Goal: Task Accomplishment & Management: Complete application form

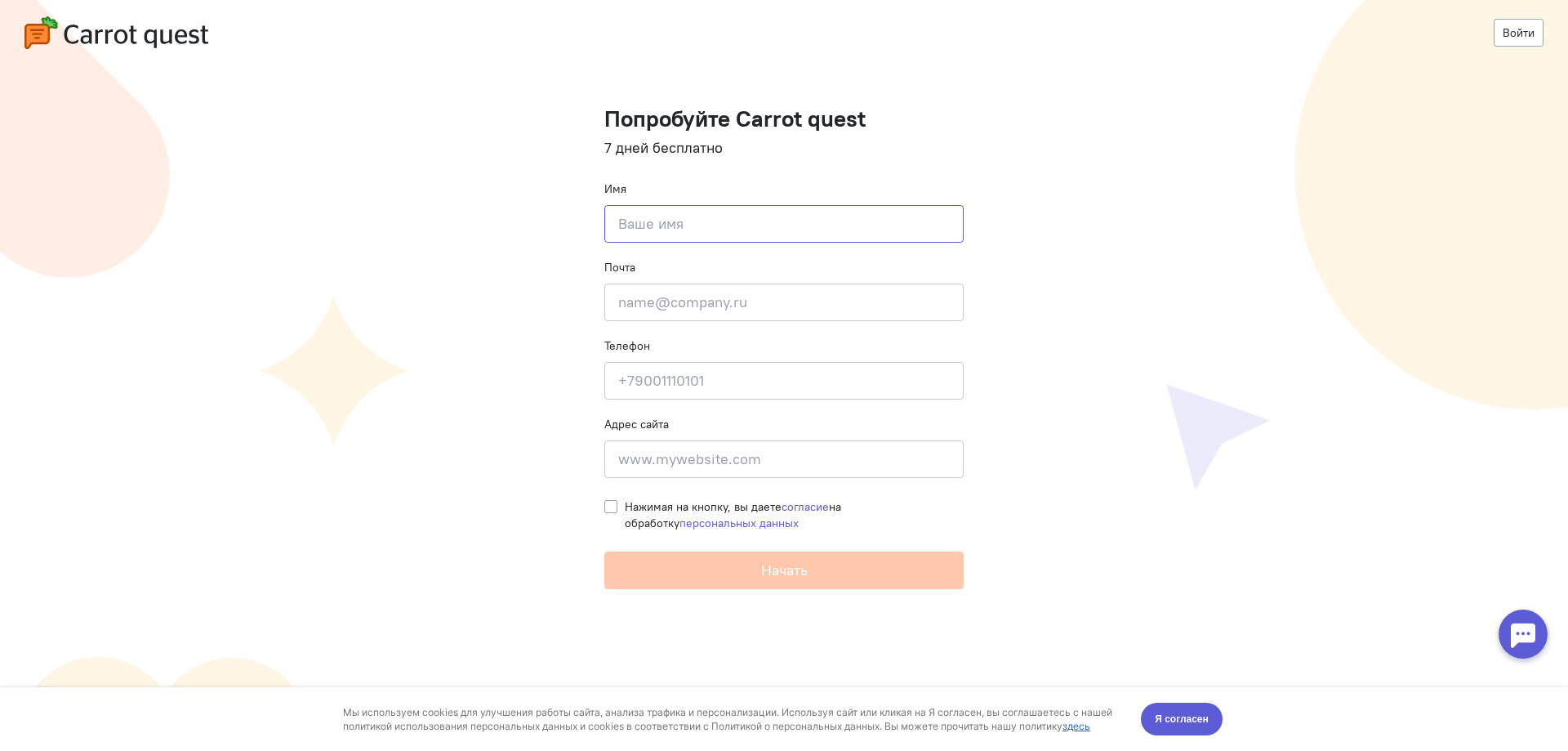
click at [628, 231] on input at bounding box center [784, 224] width 359 height 38
type input "Фадей"
click at [770, 316] on input "email" at bounding box center [784, 302] width 359 height 38
click at [482, 196] on cq-registration "Войти Попробуйте Carrot quest 7 дней бесплатно Имя Фадей Почта Введите почту Те…" at bounding box center [784, 376] width 1568 height 751
click at [1075, 423] on cq-registration "Войти Попробуйте Carrot quest 7 дней бесплатно Имя Фадей Почта Введите почту Те…" at bounding box center [784, 376] width 1568 height 751
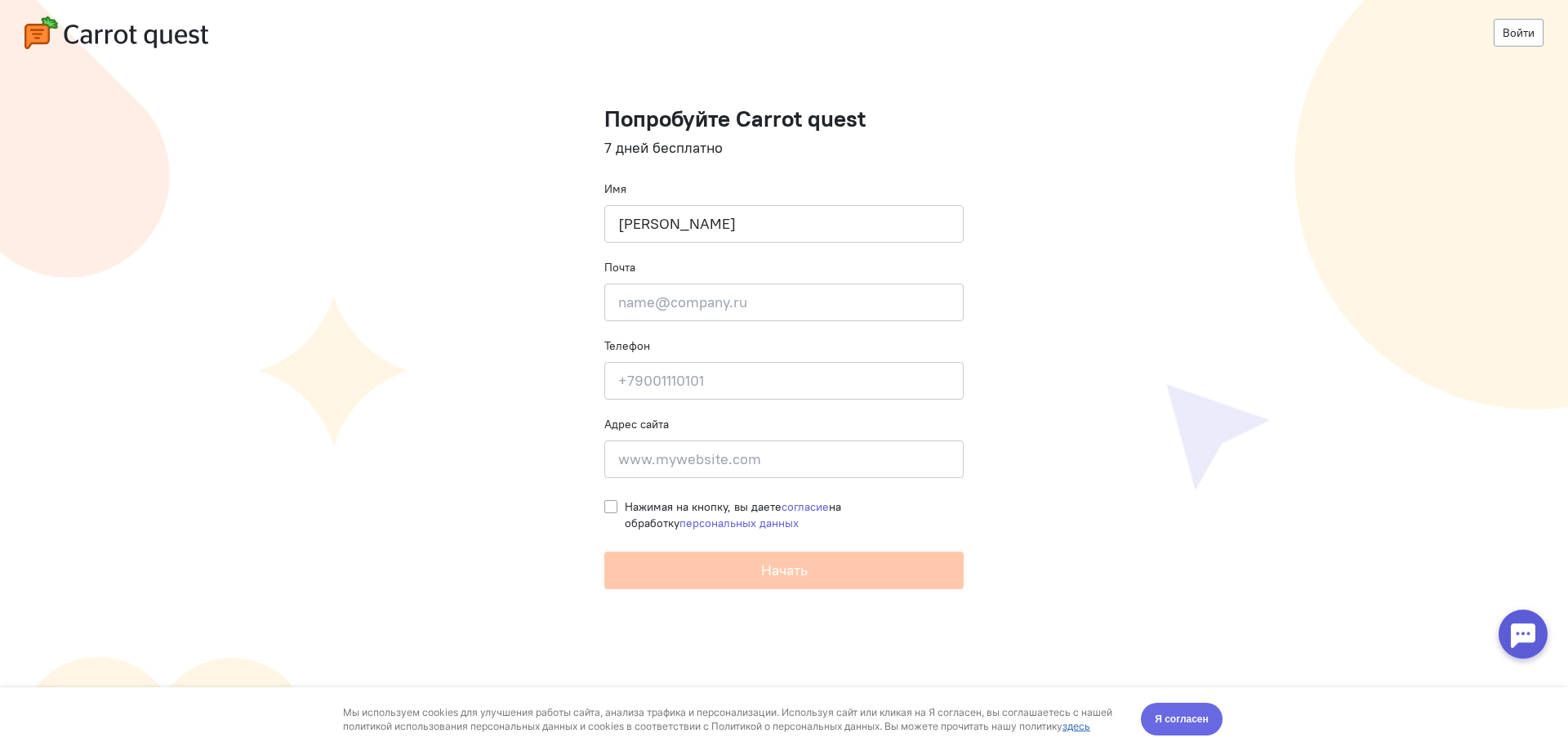
drag, startPoint x: 1177, startPoint y: 711, endPoint x: 1175, endPoint y: 1394, distance: 683.0
click at [1177, 711] on span "Я согласен" at bounding box center [1182, 718] width 54 height 16
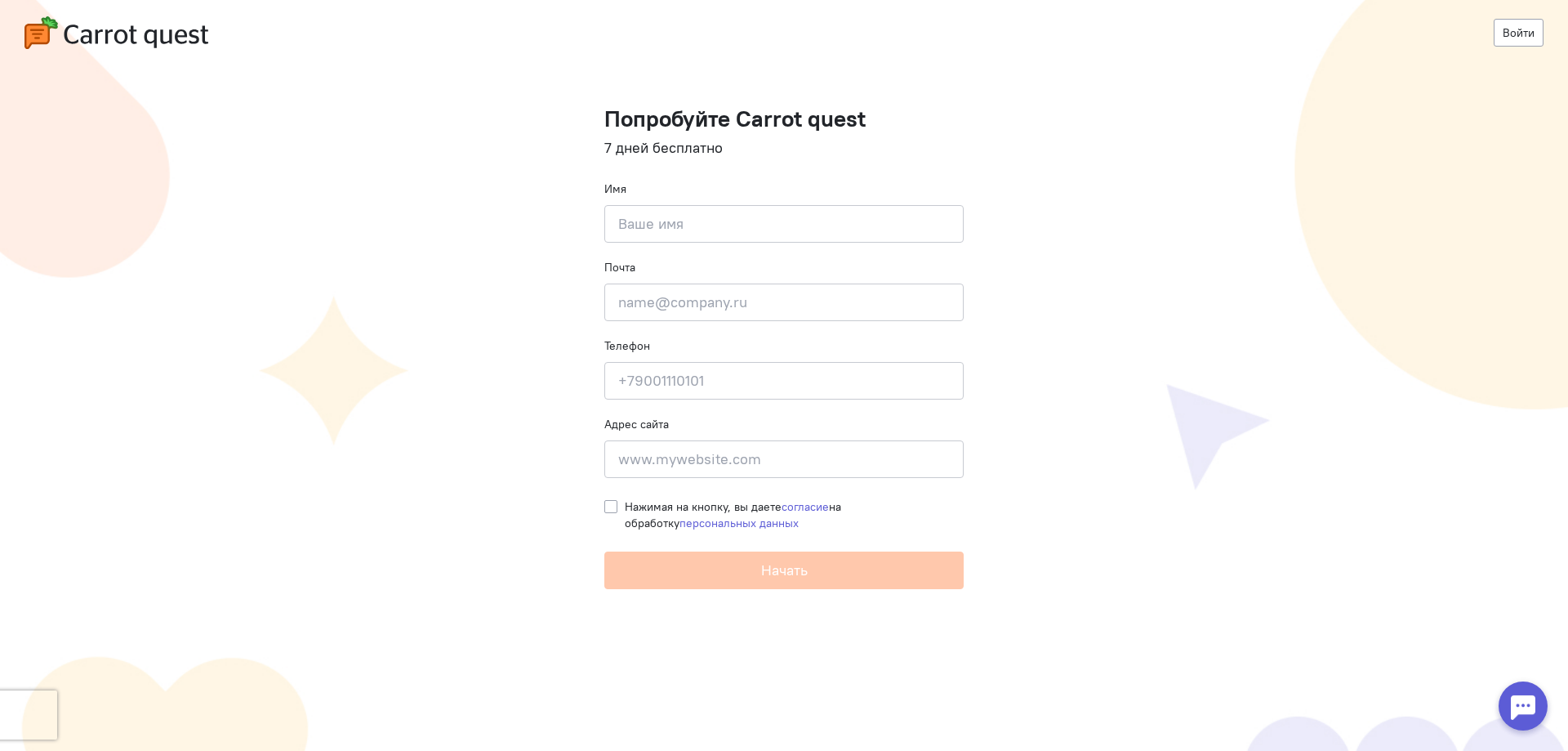
click at [731, 506] on span "Нажимая на кнопку, вы даете согласие на обработку персональных данных" at bounding box center [733, 515] width 217 height 31
click at [617, 506] on input "Нажимая на кнопку, вы даете согласие на обработку персональных данных" at bounding box center [611, 505] width 13 height 14
checkbox input "true"
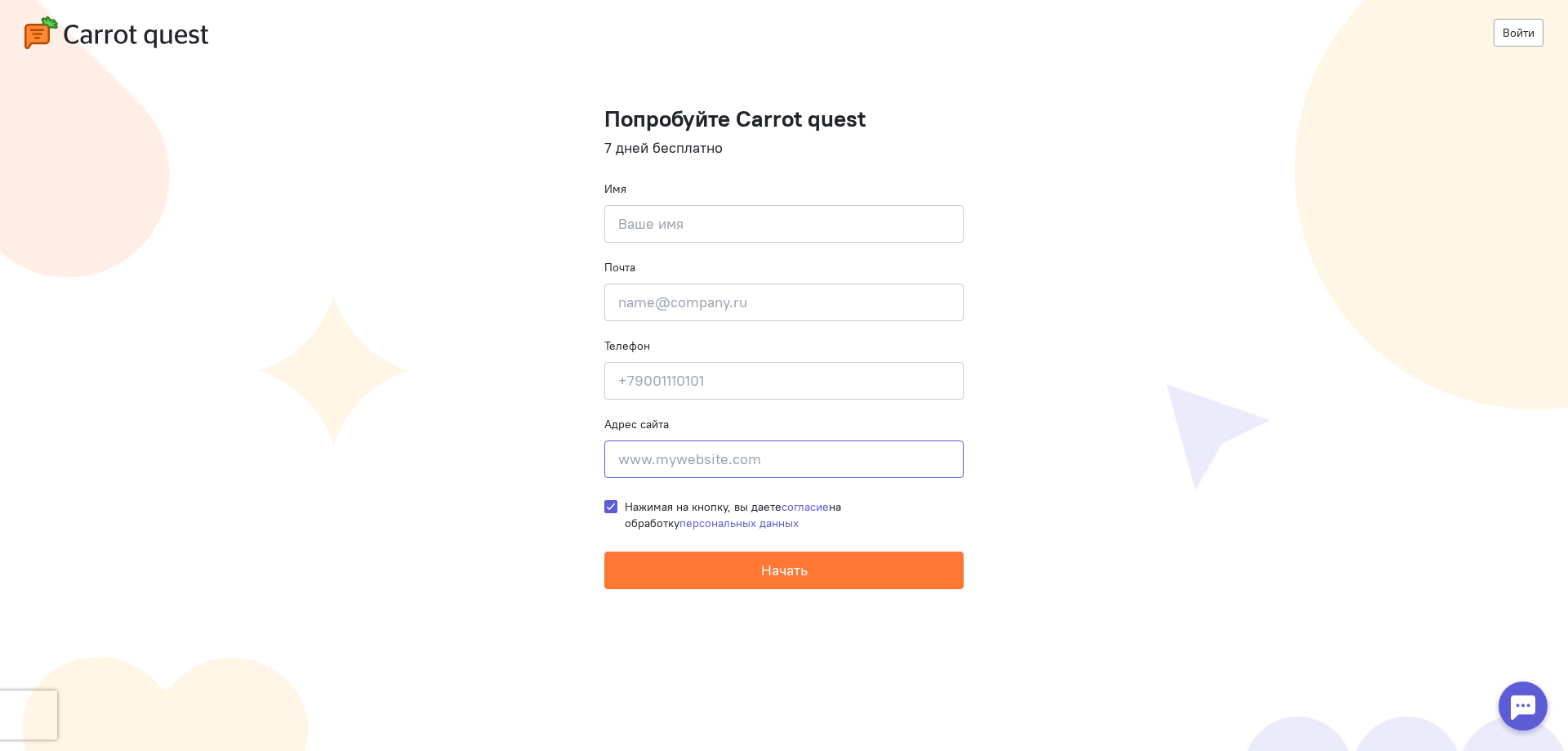
click at [719, 472] on input at bounding box center [784, 459] width 359 height 38
click at [706, 238] on input at bounding box center [784, 224] width 359 height 38
type input "Fadey"
click at [714, 298] on input "email" at bounding box center [784, 302] width 359 height 38
type input "[EMAIL_ADDRESS][DOMAIN_NAME]"
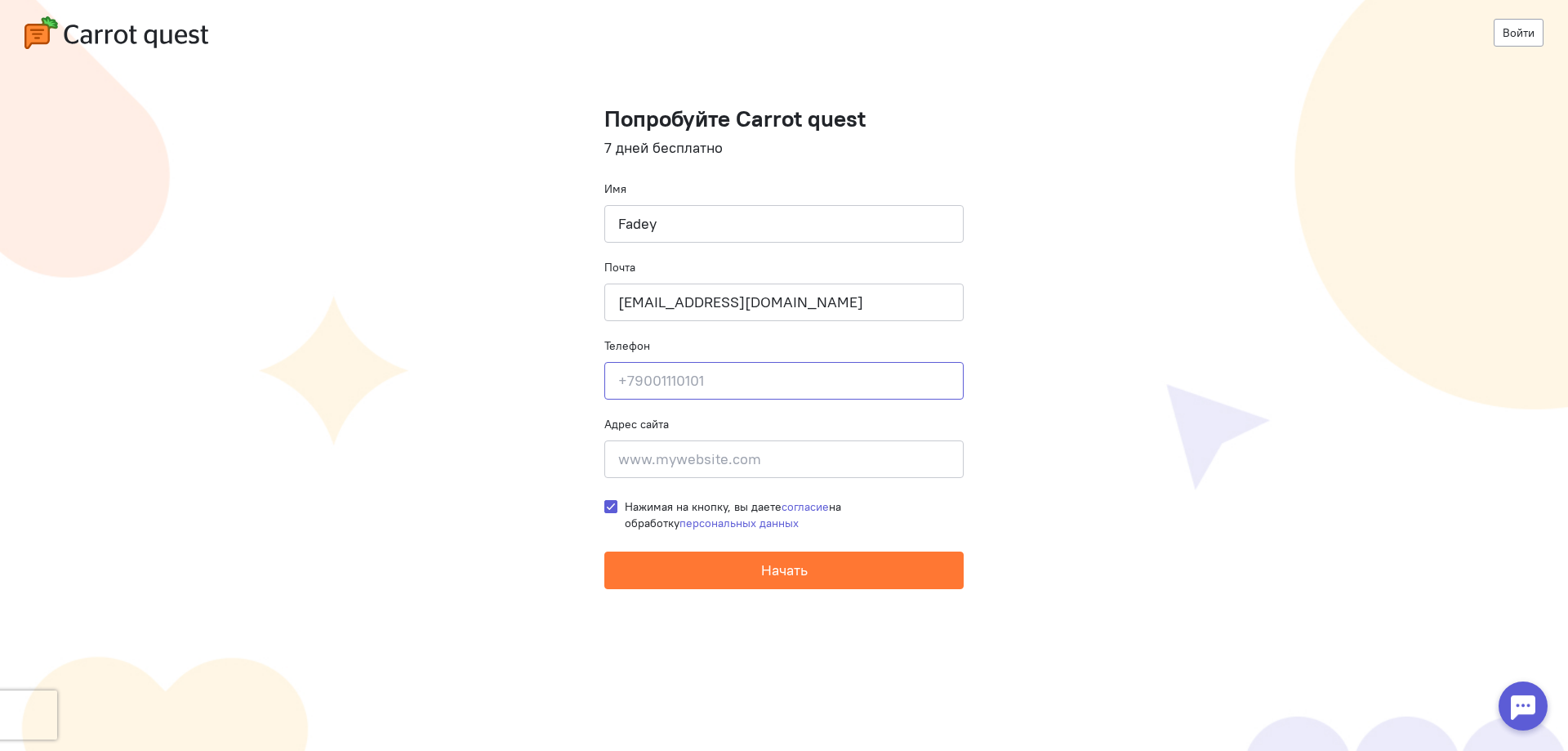
click at [661, 367] on input at bounding box center [784, 381] width 359 height 38
type input "[PHONE_NUMBER]"
type input "г. [GEOGRAPHIC_DATA]"
click at [539, 451] on cq-registration "Войти Попробуйте Carrot quest 7 дней бесплатно Имя Fadey Почта [EMAIL_ADDRESS][…" at bounding box center [784, 376] width 1568 height 751
click at [733, 468] on input at bounding box center [784, 459] width 359 height 38
